Goal: Task Accomplishment & Management: Use online tool/utility

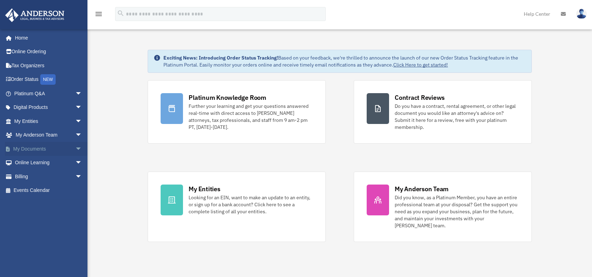
click at [36, 147] on link "My Documents arrow_drop_down" at bounding box center [49, 149] width 88 height 14
click at [75, 149] on span "arrow_drop_down" at bounding box center [82, 149] width 14 height 14
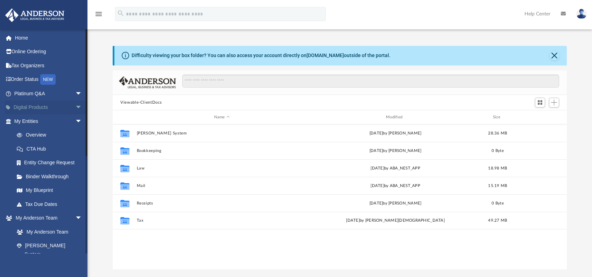
scroll to position [154, 449]
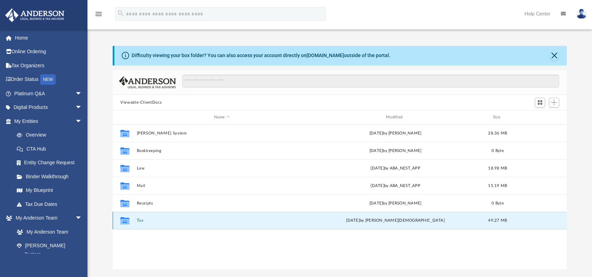
click at [140, 219] on button "Tax" at bounding box center [222, 220] width 170 height 5
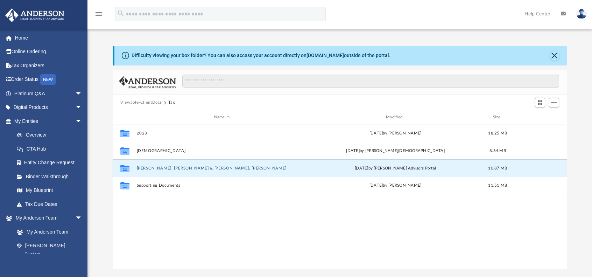
click at [162, 167] on button "[PERSON_NAME], [PERSON_NAME] & [PERSON_NAME], [PERSON_NAME]" at bounding box center [222, 168] width 170 height 5
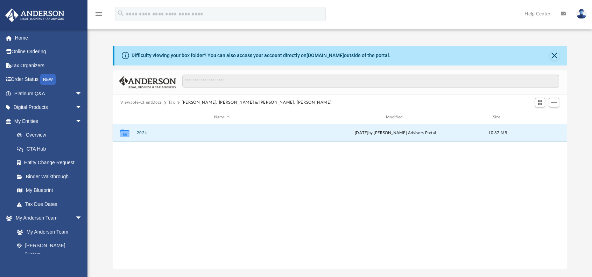
click at [143, 132] on button "2024" at bounding box center [222, 133] width 170 height 5
click at [143, 132] on button "Digital Tax Organizer" at bounding box center [222, 133] width 170 height 5
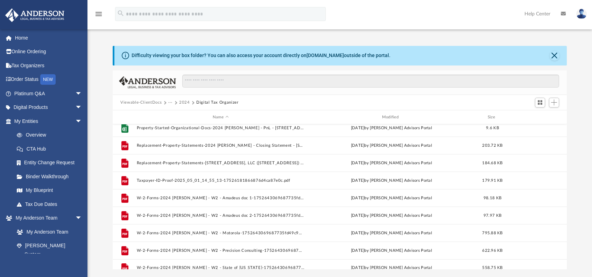
scroll to position [187, 0]
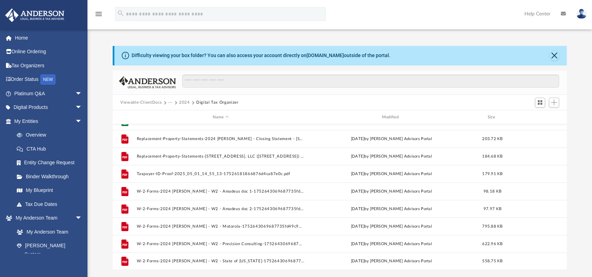
click at [183, 103] on button "2024" at bounding box center [184, 102] width 11 height 6
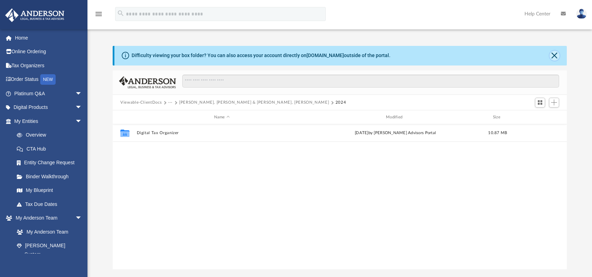
click at [555, 55] on button "Close" at bounding box center [555, 56] width 10 height 10
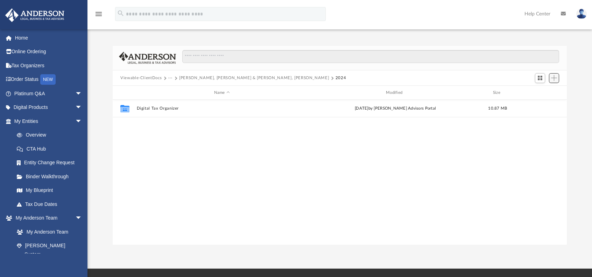
click at [553, 79] on span "Add" at bounding box center [554, 78] width 6 height 6
click at [544, 90] on li "Upload" at bounding box center [544, 91] width 22 height 7
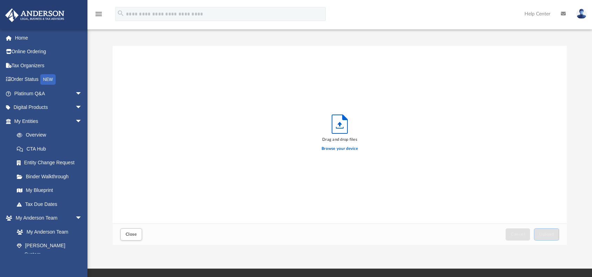
scroll to position [172, 449]
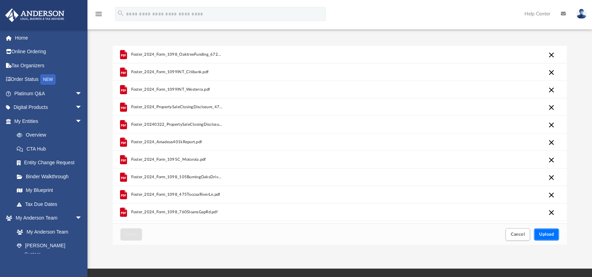
click at [542, 233] on span "Upload" at bounding box center [546, 234] width 15 height 4
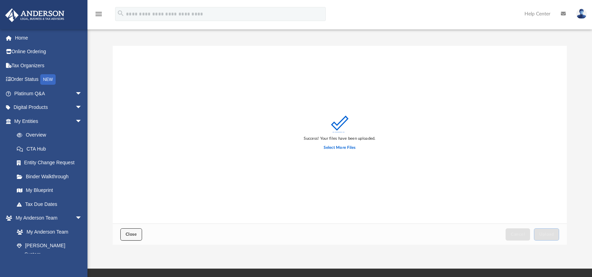
click at [126, 234] on span "Close" at bounding box center [131, 234] width 11 height 4
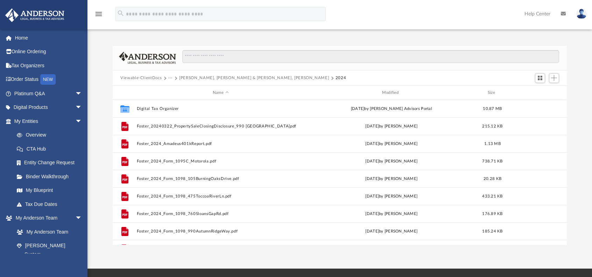
scroll to position [64, 0]
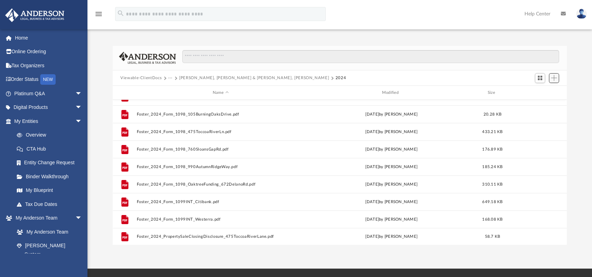
click at [554, 81] on button "Add" at bounding box center [554, 78] width 11 height 10
click at [546, 89] on li "Upload" at bounding box center [544, 91] width 22 height 7
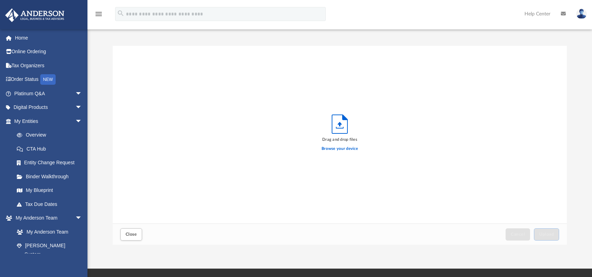
scroll to position [172, 449]
click at [338, 147] on label "Browse your device" at bounding box center [340, 149] width 36 height 6
click at [0, 0] on input "Browse your device" at bounding box center [0, 0] width 0 height 0
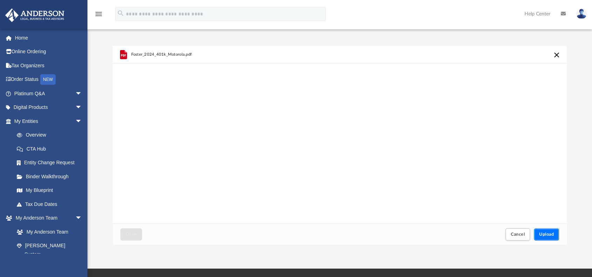
click at [545, 237] on button "Upload" at bounding box center [546, 234] width 25 height 12
